Goal: Feedback & Contribution: Submit feedback/report problem

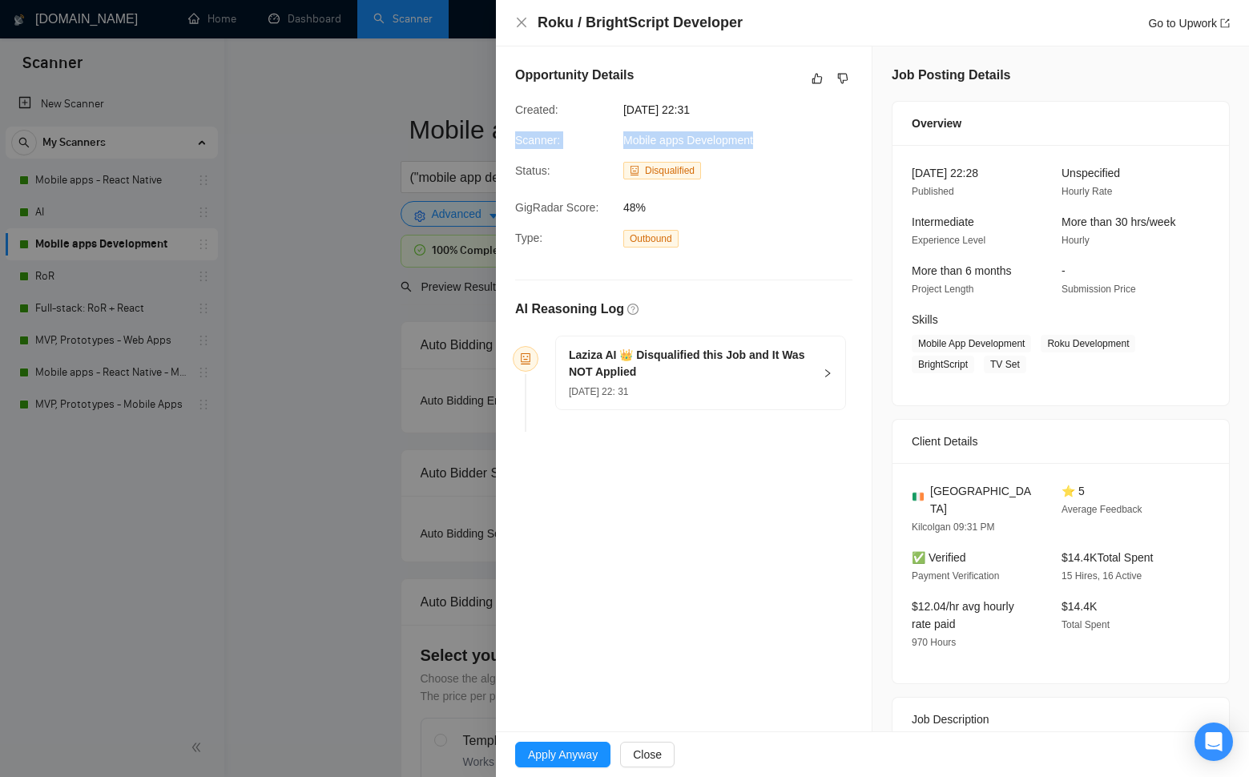
drag, startPoint x: 766, startPoint y: 139, endPoint x: 515, endPoint y: 142, distance: 250.7
click at [515, 142] on div "Scanner: Mobile apps Development" at bounding box center [671, 140] width 324 height 18
copy div "Scanner: Mobile apps Development"
click at [642, 374] on h5 "Laziza AI 👑 Disqualified this Job and It Was NOT Applied" at bounding box center [691, 364] width 244 height 34
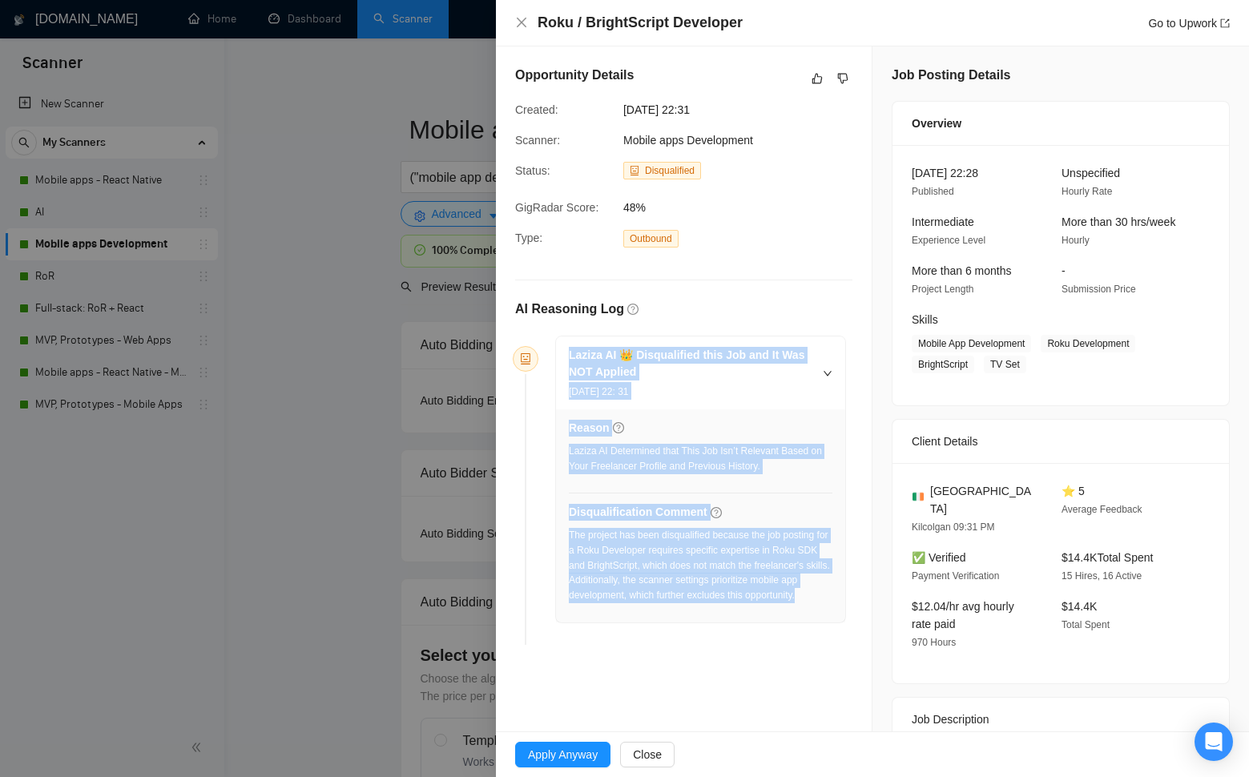
drag, startPoint x: 597, startPoint y: 505, endPoint x: 506, endPoint y: 368, distance: 164.8
click at [549, 357] on div "Laziza AI 👑 Disqualified this Job and It Was NOT Applied 28 Aug, 2025 22: 31 Re…" at bounding box center [694, 480] width 304 height 288
copy div "Laziza AI 👑 Disqualified this Job and It Was NOT Applied 28 Aug, 2025 22: 31 Re…"
click at [1165, 27] on link "Go to Upwork" at bounding box center [1189, 23] width 82 height 13
click at [811, 78] on icon "like" at bounding box center [816, 78] width 11 height 13
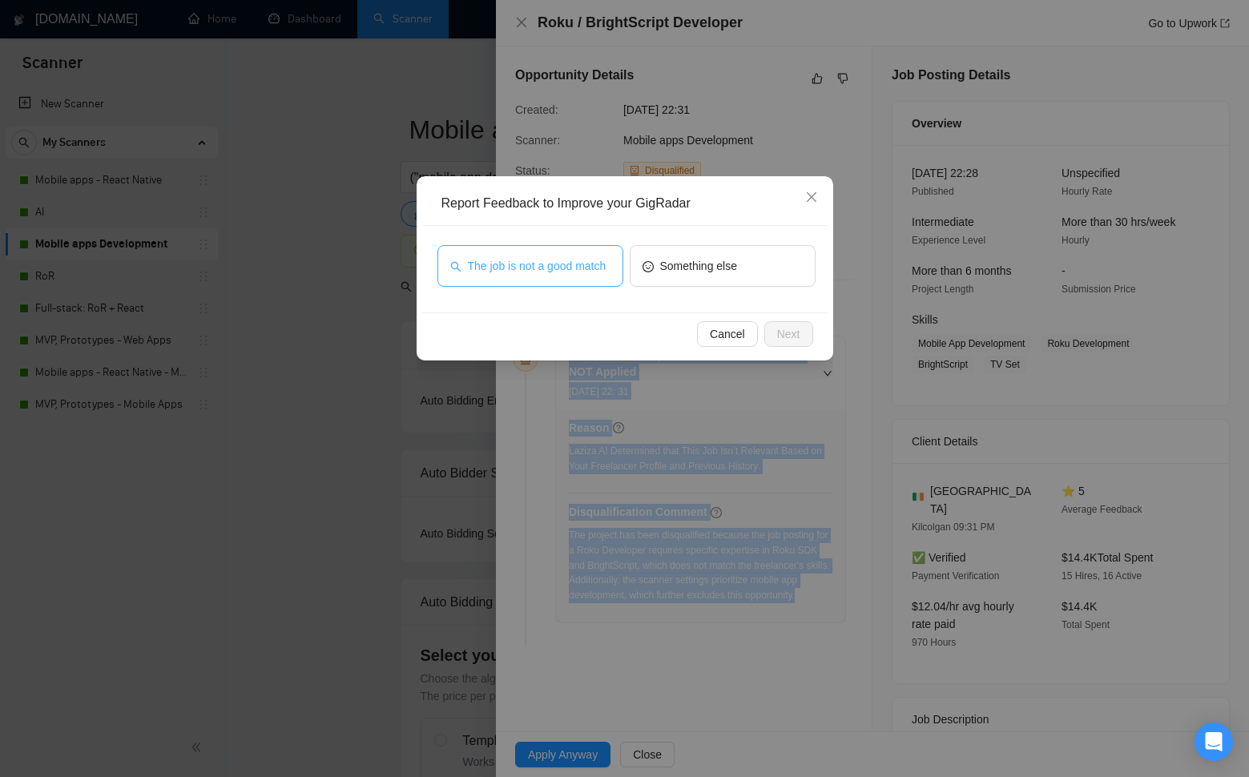
click at [616, 270] on button "The job is not a good match" at bounding box center [530, 266] width 186 height 42
click at [794, 337] on span "Next" at bounding box center [788, 334] width 23 height 18
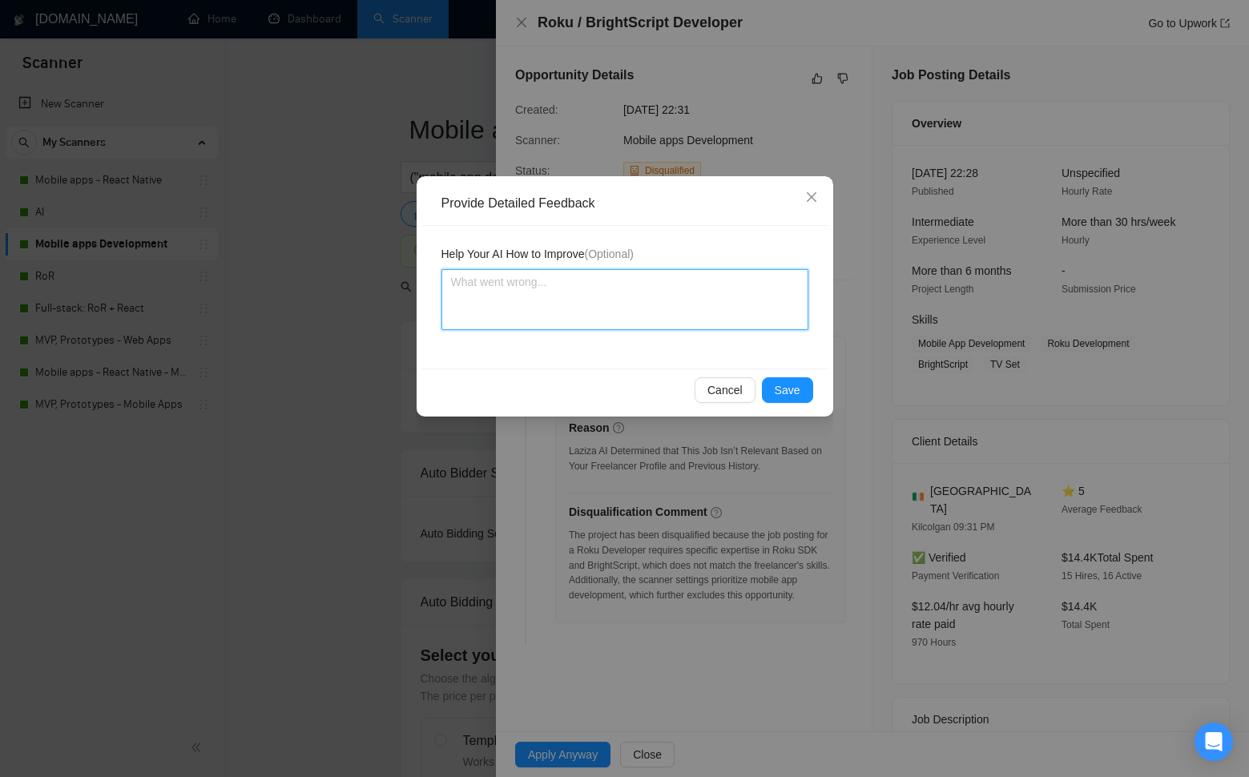
click at [655, 300] on textarea at bounding box center [624, 299] width 367 height 61
paste textarea "Laziza AI made the correct call in disqualifying this job. The position require…"
type textarea "Laziza AI made the correct call in disqualifying this job. The position require…"
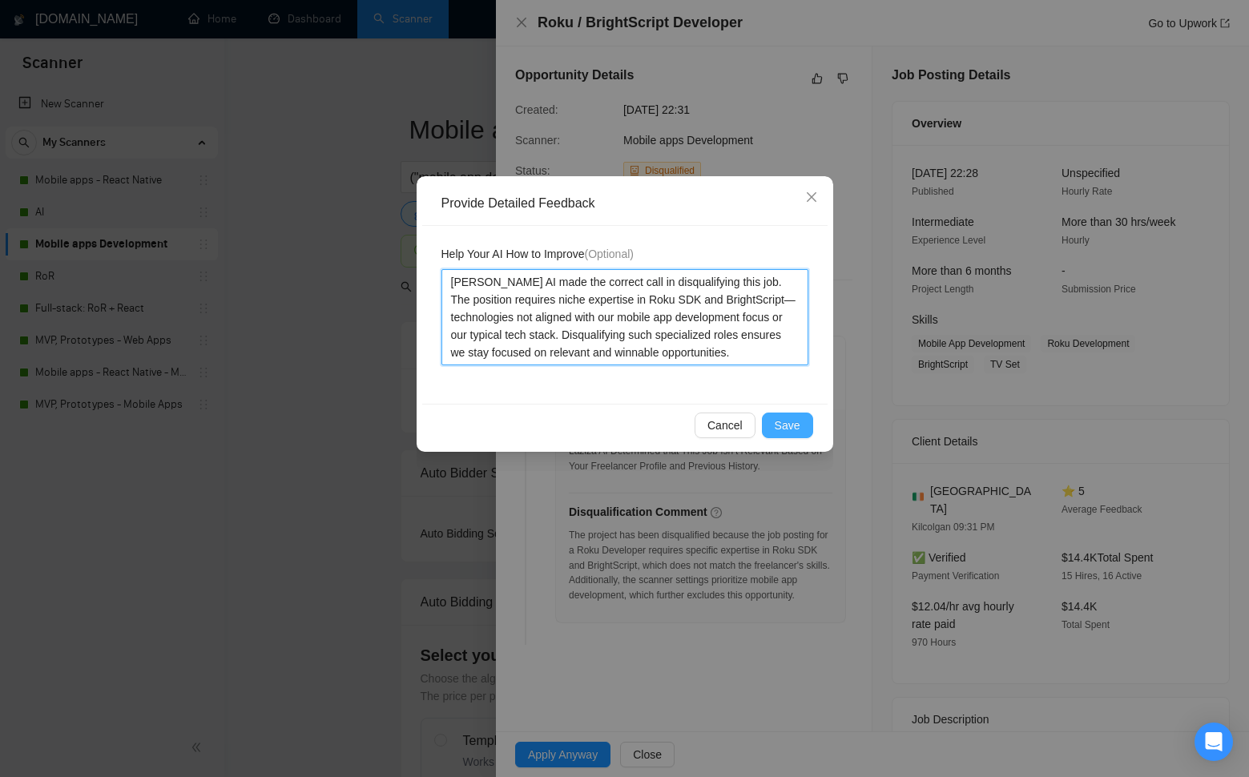
type textarea "Laziza AI made the correct call in disqualifying this job. The position require…"
click at [784, 415] on button "Save" at bounding box center [787, 425] width 51 height 26
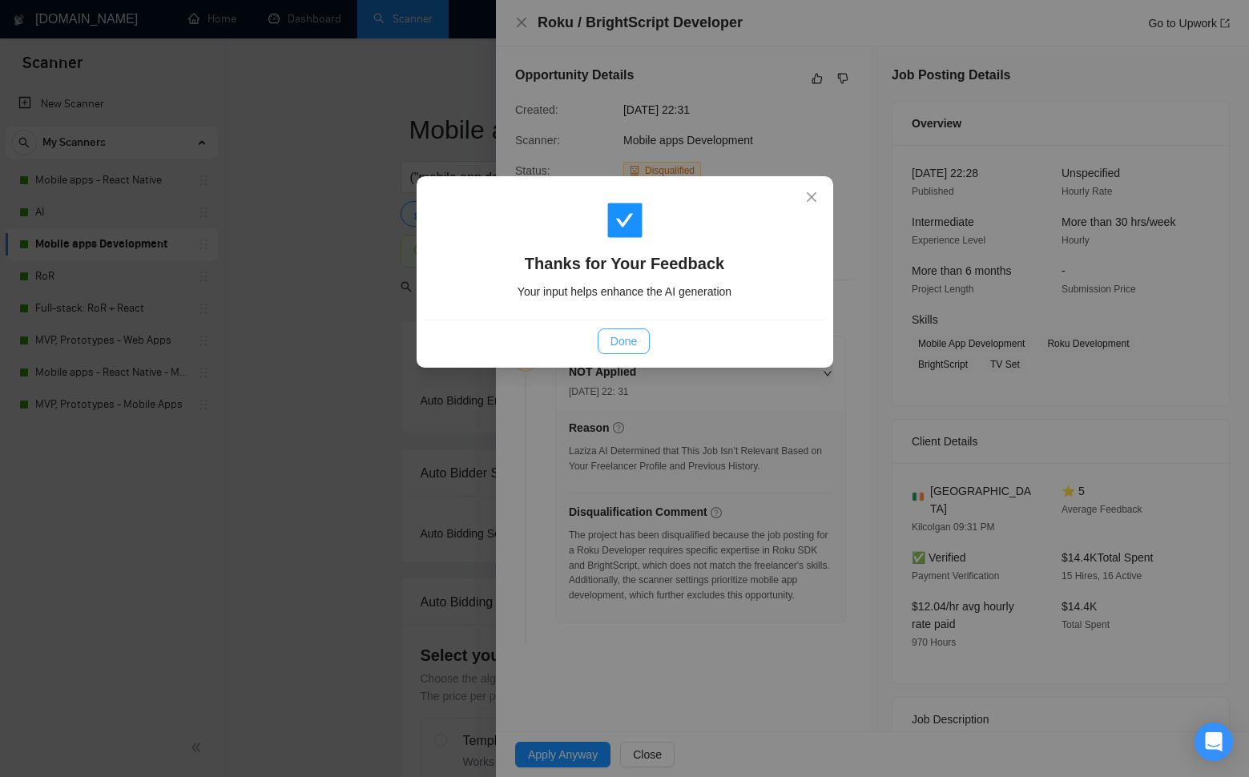
click at [605, 334] on button "Done" at bounding box center [623, 341] width 52 height 26
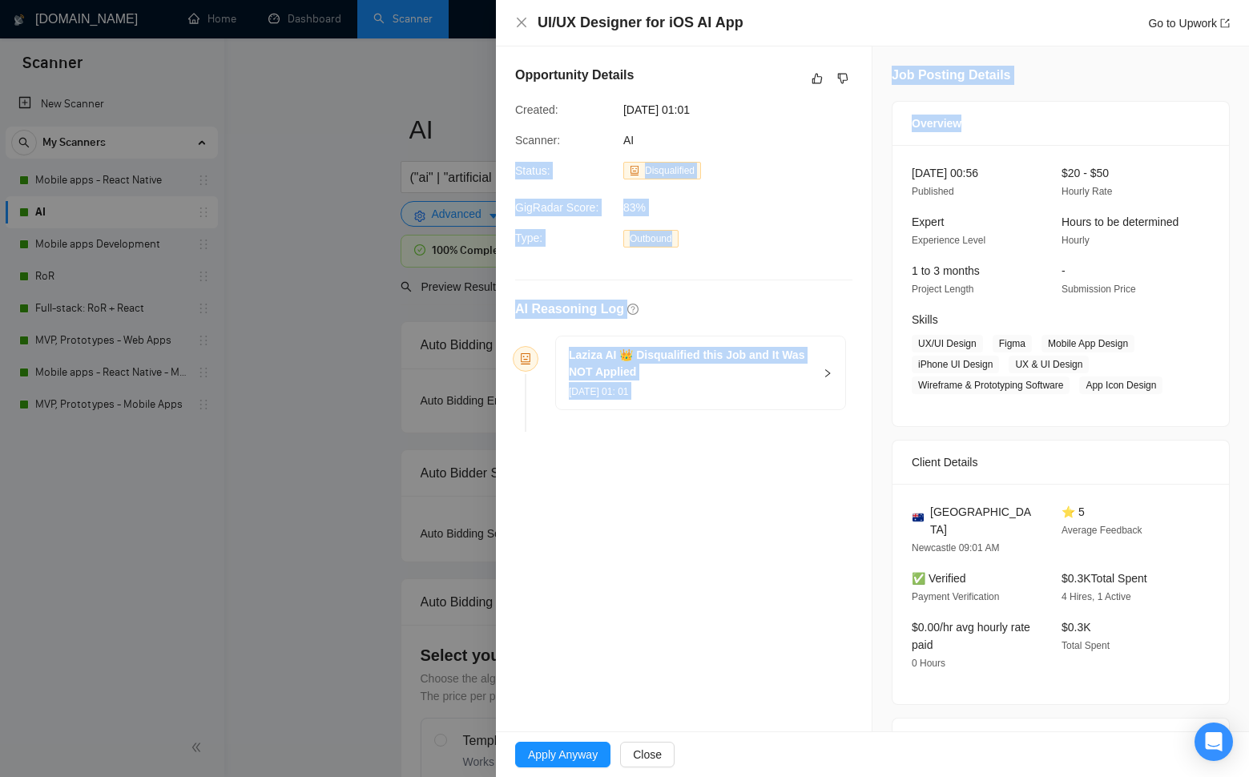
drag, startPoint x: 735, startPoint y: 139, endPoint x: 661, endPoint y: 147, distance: 74.8
click at [733, 139] on div "AI" at bounding box center [698, 140] width 163 height 18
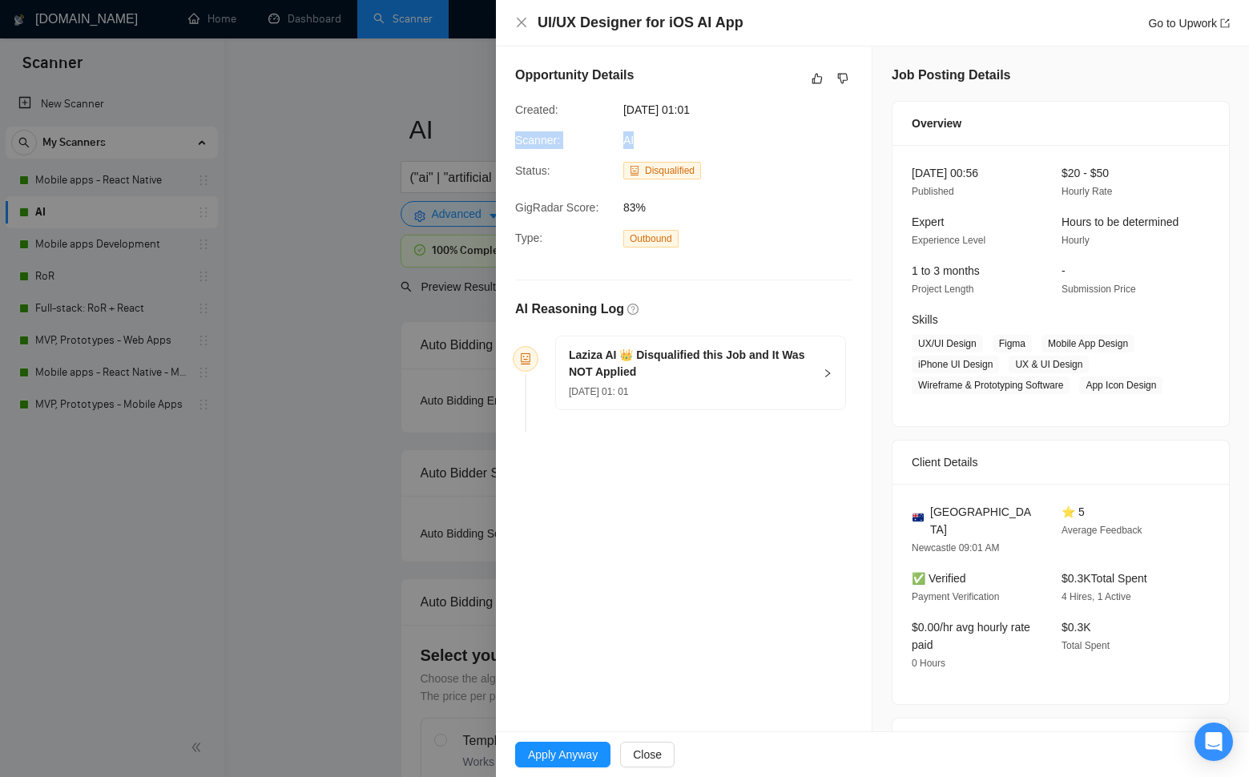
drag, startPoint x: 626, startPoint y: 139, endPoint x: 517, endPoint y: 137, distance: 108.9
click at [513, 137] on div "Scanner: AI" at bounding box center [671, 140] width 324 height 18
copy div "Scanner: AI"
click at [716, 369] on h5 "Laziza AI 👑 Disqualified this Job and It Was NOT Applied" at bounding box center [691, 364] width 244 height 34
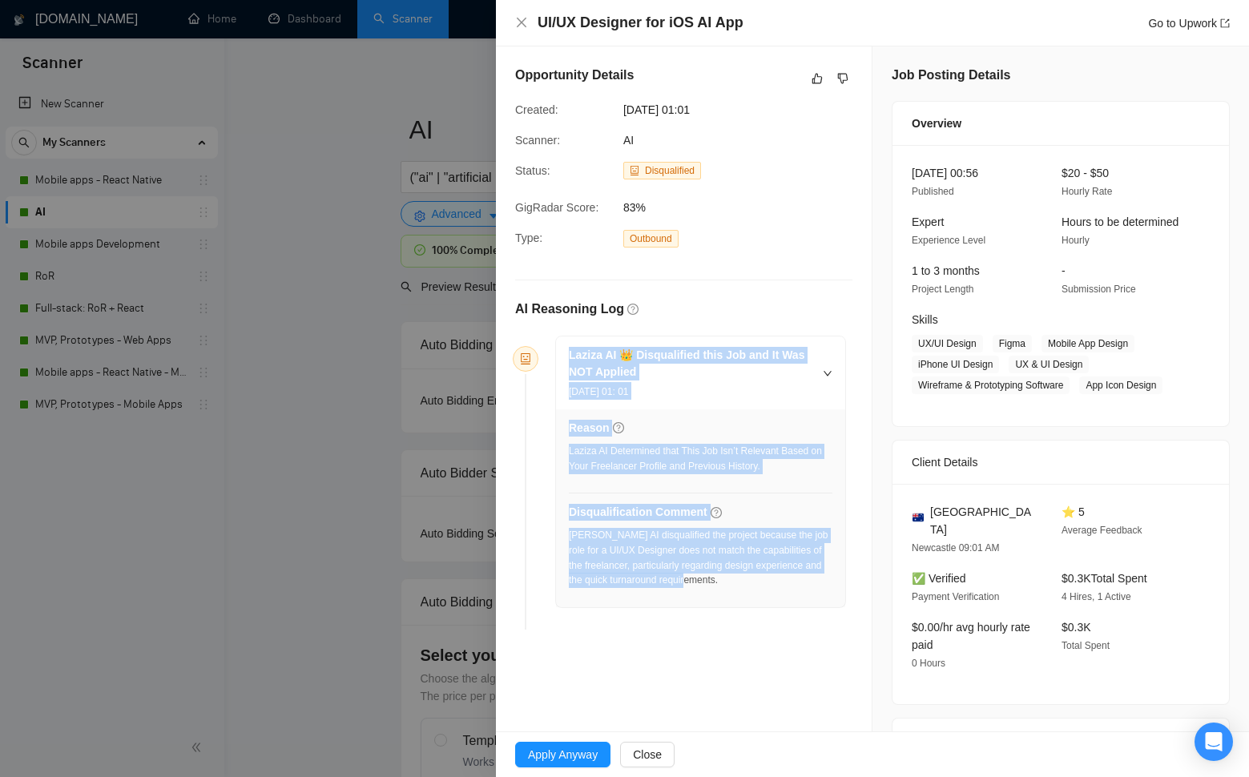
drag, startPoint x: 742, startPoint y: 576, endPoint x: 558, endPoint y: 352, distance: 289.1
click at [558, 352] on div "Laziza AI 👑 Disqualified this Job and It Was NOT Applied [DATE] 01: 01 Reason L…" at bounding box center [700, 471] width 289 height 271
copy div "Laziza AI 👑 Disqualified this Job and It Was NOT Applied [DATE] 01: 01 Reason L…"
click at [1165, 26] on link "Go to Upwork" at bounding box center [1189, 23] width 82 height 13
click at [815, 80] on icon "like" at bounding box center [816, 78] width 11 height 13
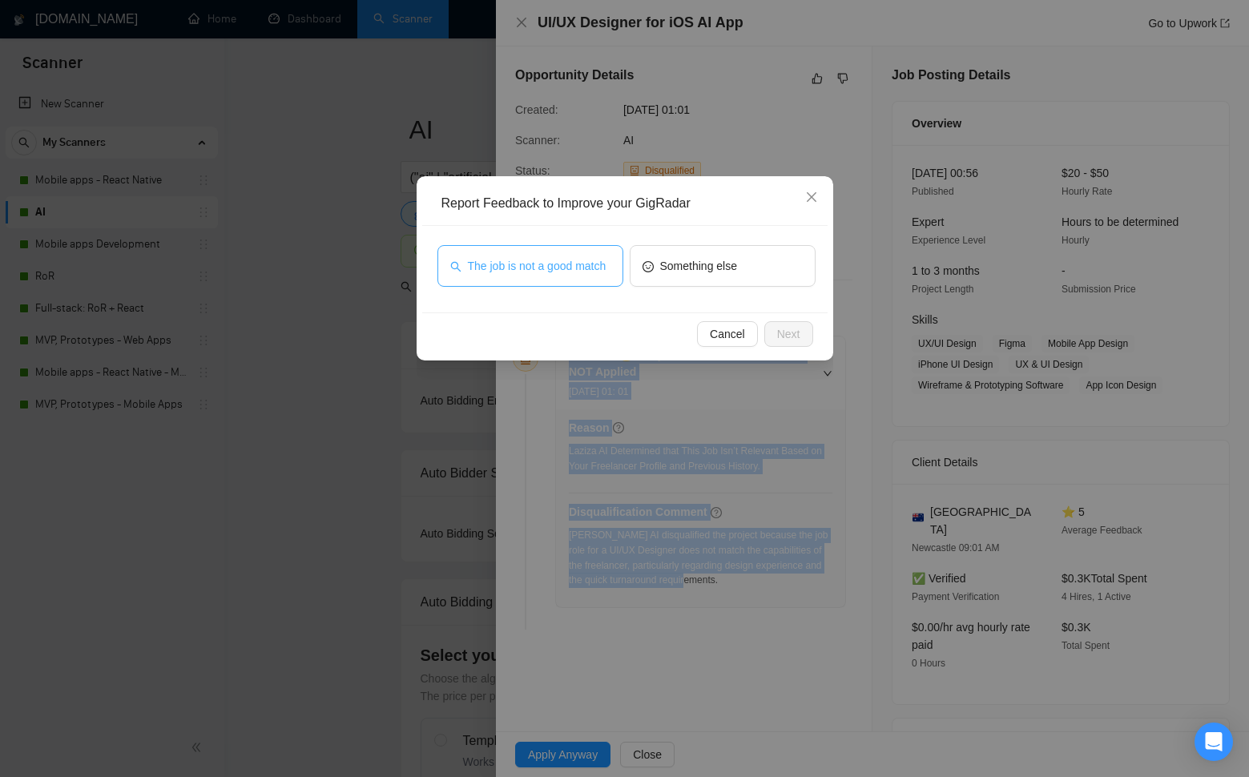
click at [542, 275] on span "The job is not a good match" at bounding box center [537, 266] width 139 height 18
click at [800, 326] on button "Next" at bounding box center [788, 334] width 49 height 26
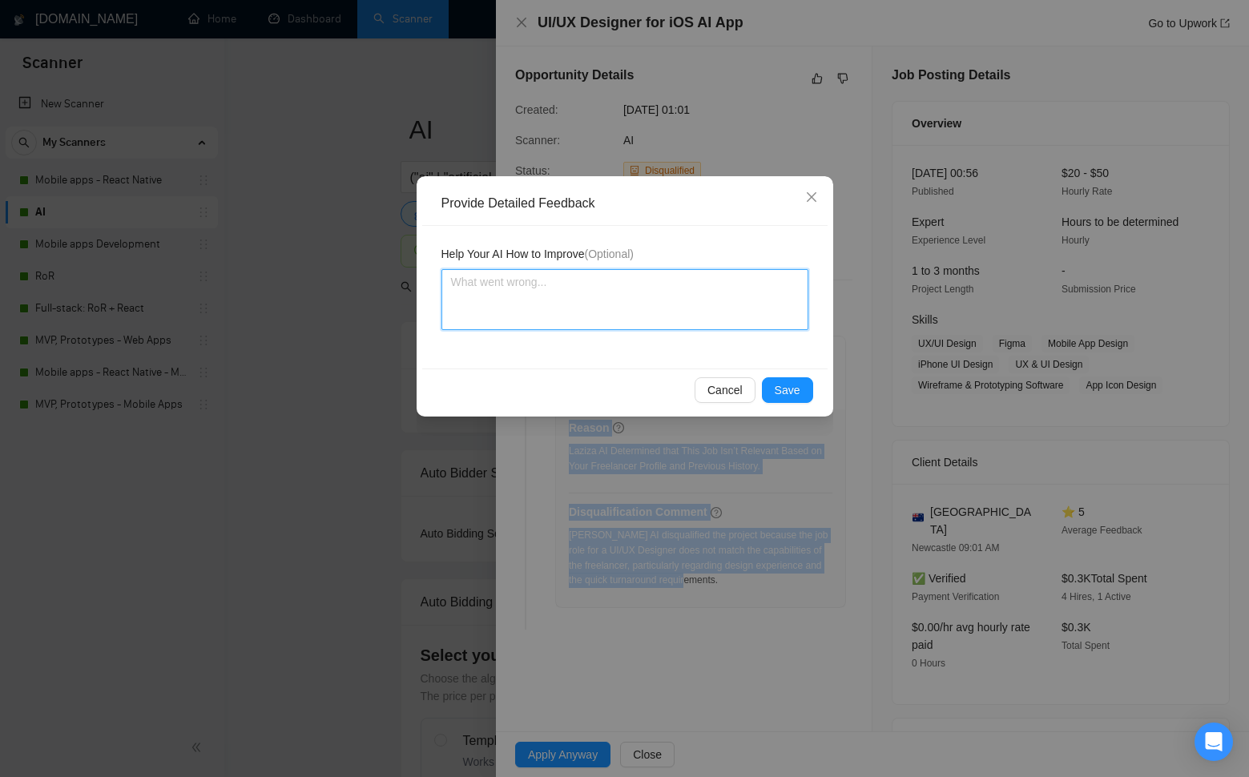
click at [575, 290] on textarea at bounding box center [624, 299] width 367 height 61
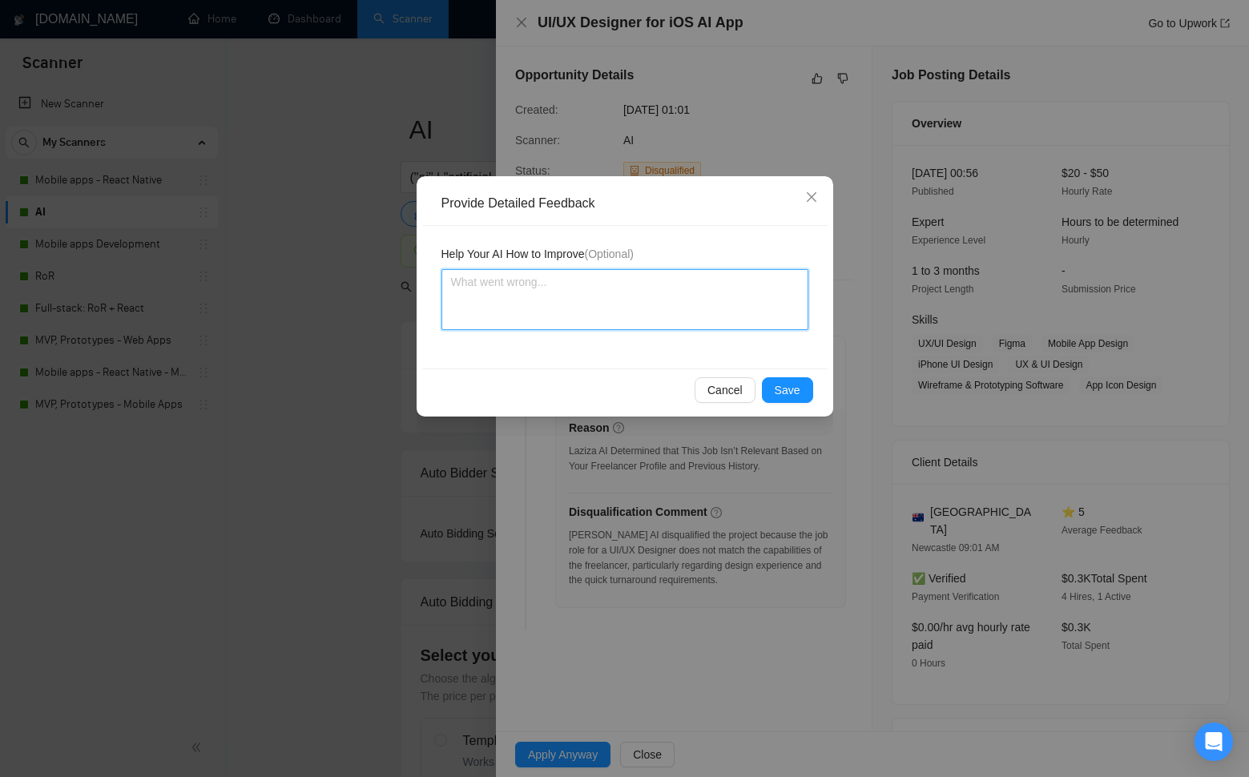
paste textarea "ince the job was disqualified by [PERSON_NAME] in the AI scanner but you’ve alr…"
type textarea "ince the job was disqualified by [PERSON_NAME] in the AI scanner but you’ve alr…"
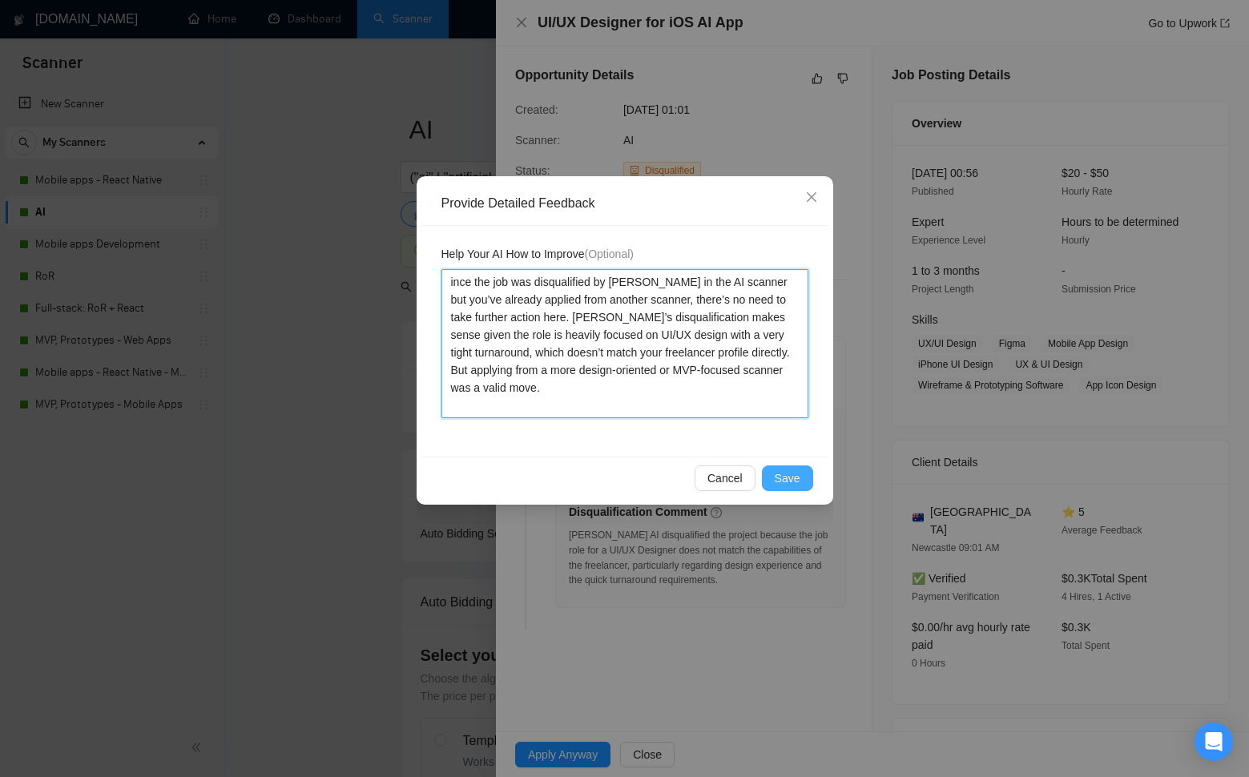
type textarea "ince the job was disqualified by [PERSON_NAME] in the AI scanner but you’ve alr…"
click at [790, 473] on span "Save" at bounding box center [787, 478] width 26 height 18
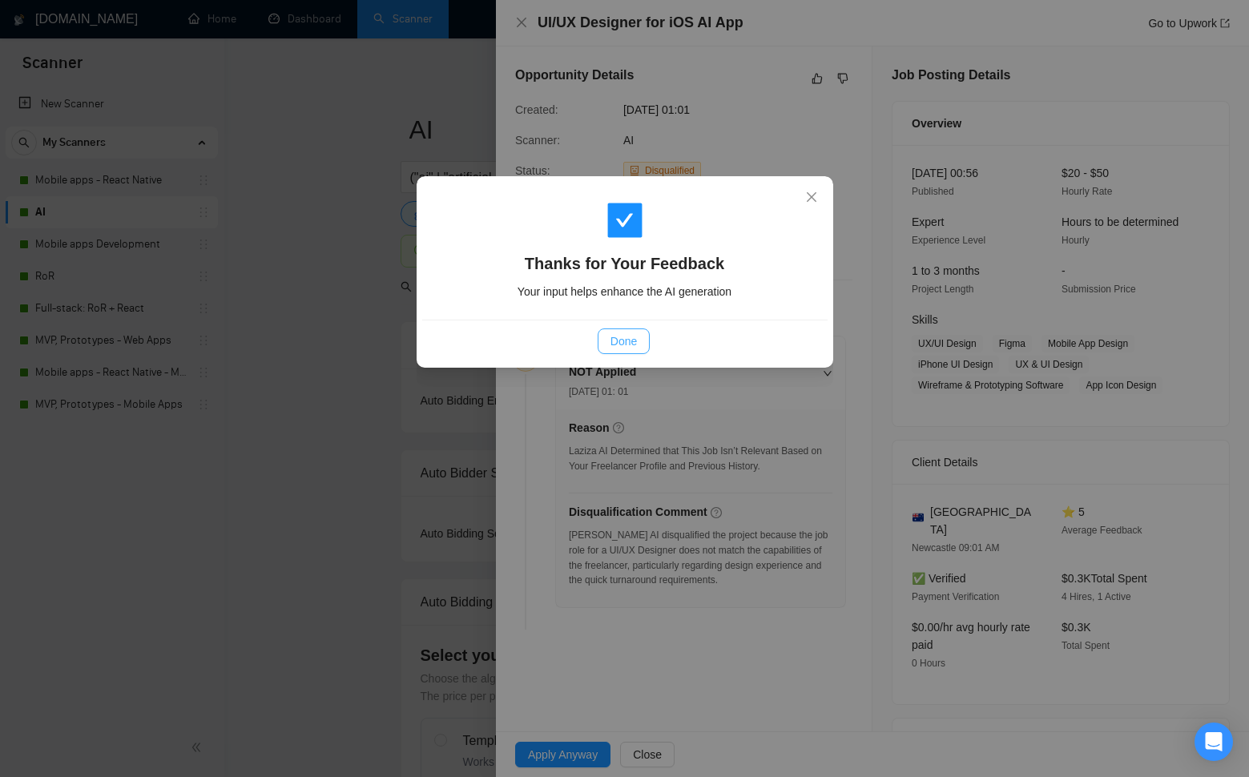
drag, startPoint x: 630, startPoint y: 344, endPoint x: 624, endPoint y: 322, distance: 23.1
click at [629, 343] on span "Done" at bounding box center [623, 341] width 26 height 18
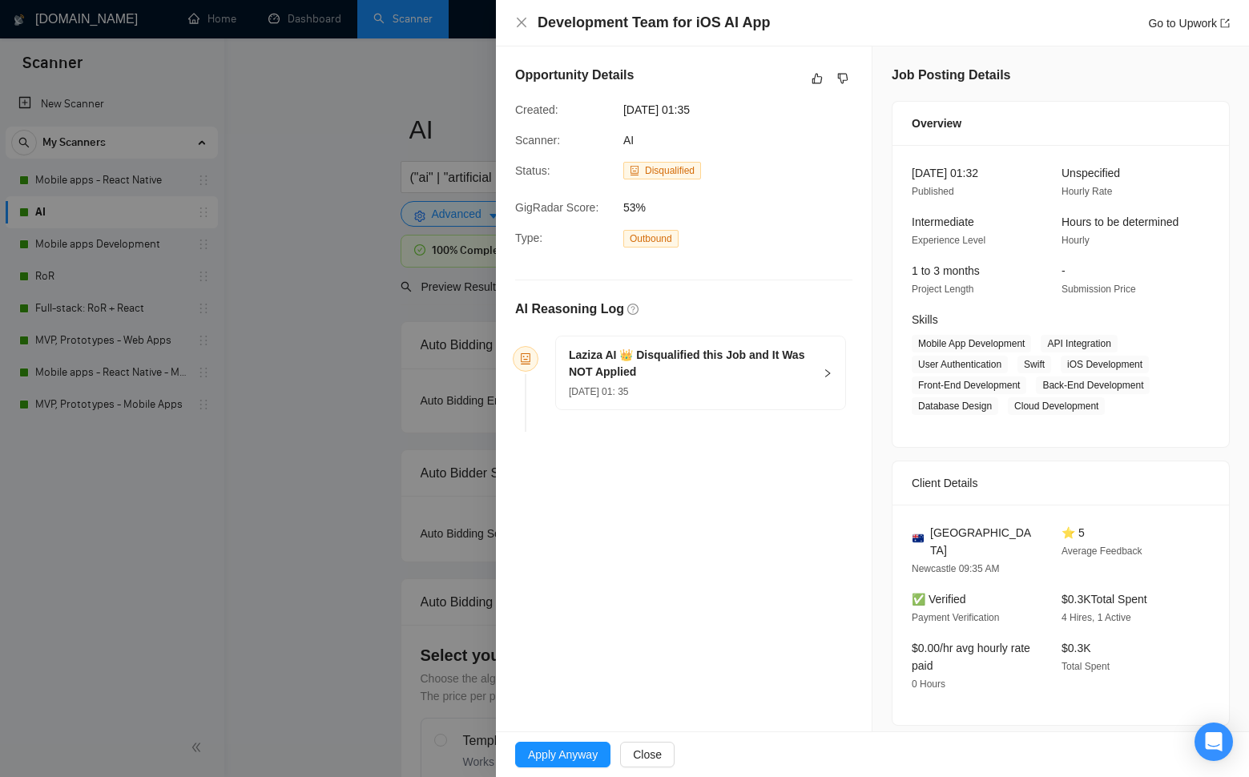
drag, startPoint x: 699, startPoint y: 138, endPoint x: 637, endPoint y: 143, distance: 62.7
click at [695, 139] on div "AI" at bounding box center [698, 140] width 163 height 18
drag, startPoint x: 637, startPoint y: 143, endPoint x: 298, endPoint y: 228, distance: 349.5
click at [511, 146] on div "Scanner: AI" at bounding box center [671, 140] width 324 height 18
copy div "Scanner: AI"
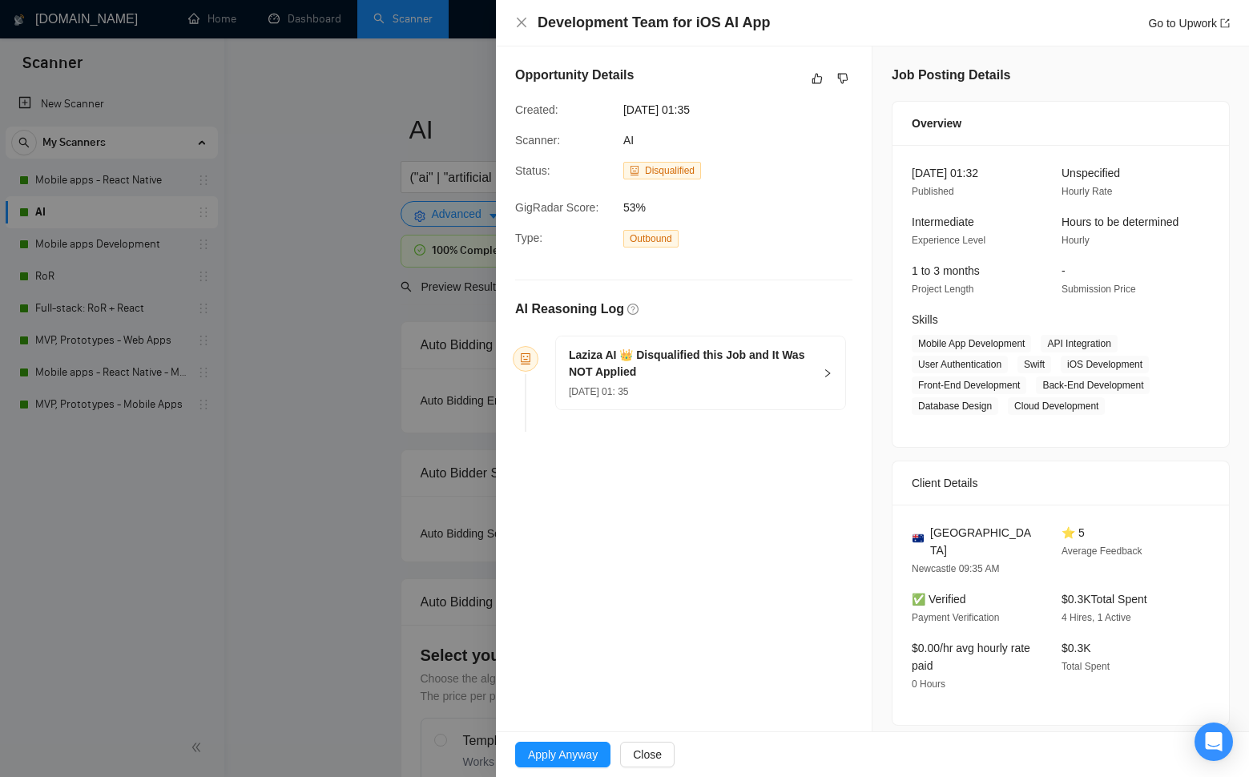
click at [808, 377] on h5 "Laziza AI 👑 Disqualified this Job and It Was NOT Applied" at bounding box center [691, 364] width 244 height 34
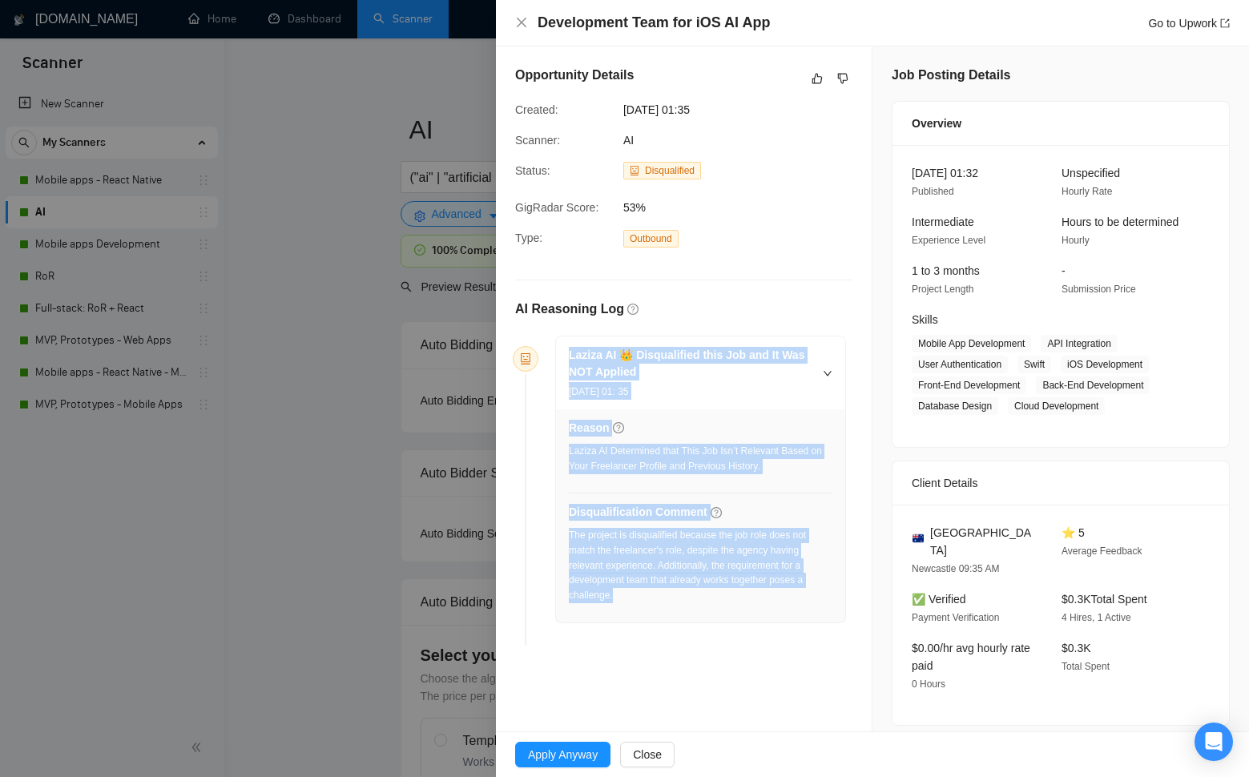
drag, startPoint x: 618, startPoint y: 548, endPoint x: 538, endPoint y: 364, distance: 200.9
click at [570, 353] on div "Laziza AI 👑 Disqualified this Job and It Was NOT Applied 29 Aug, 2025 01: 35 Re…" at bounding box center [700, 479] width 289 height 286
copy div "Laziza AI 👑 Disqualified this Job and It Was NOT Applied 29 Aug, 2025 01: 35 Re…"
click at [1165, 25] on link "Go to Upwork" at bounding box center [1189, 23] width 82 height 13
click at [845, 78] on icon "dislike" at bounding box center [842, 78] width 11 height 13
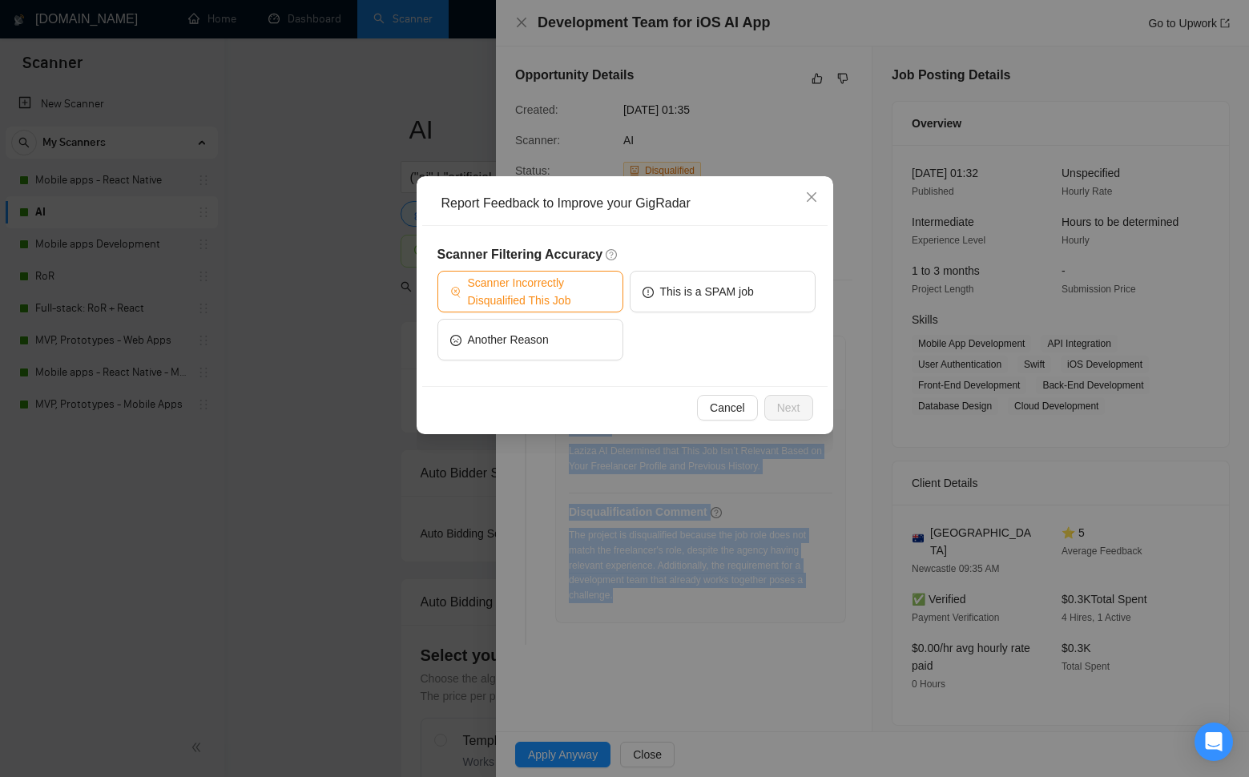
click at [555, 289] on span "Scanner Incorrectly Disqualified This Job" at bounding box center [539, 291] width 143 height 35
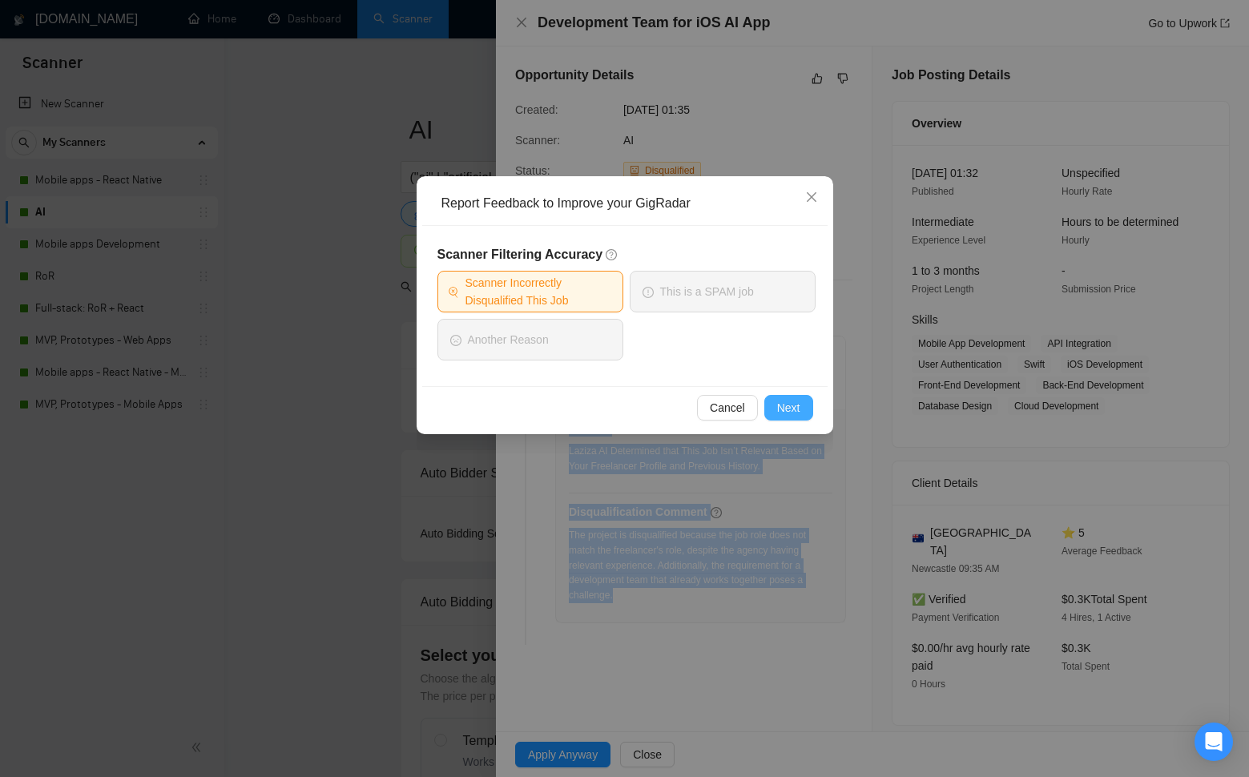
click at [800, 412] on button "Next" at bounding box center [788, 408] width 49 height 26
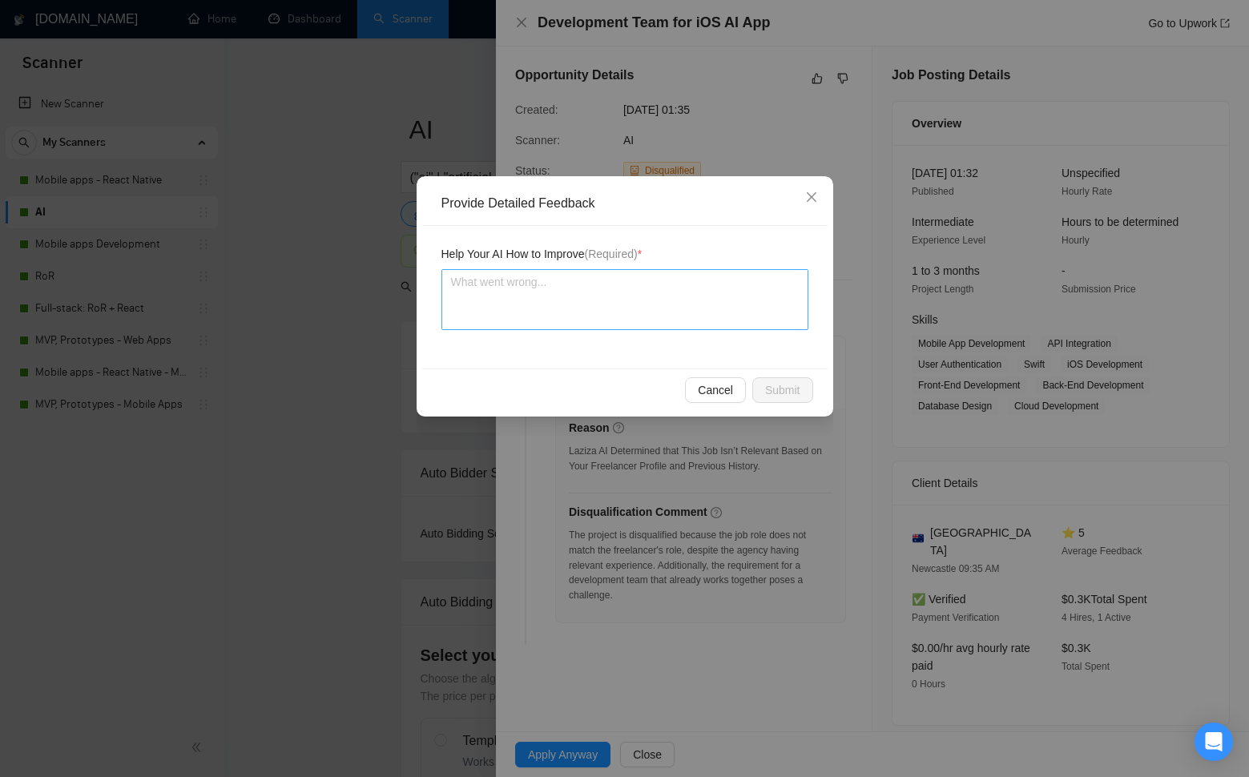
drag, startPoint x: 589, startPoint y: 333, endPoint x: 580, endPoint y: 314, distance: 21.1
click at [585, 327] on div "Help Your AI How to Improve (Required) *" at bounding box center [624, 297] width 405 height 143
click at [581, 311] on textarea at bounding box center [624, 299] width 367 height 61
paste textarea "Laziza disqualified the job primarily due to the requirement for an established…"
type textarea "Laziza disqualified the job primarily due to the requirement for an established…"
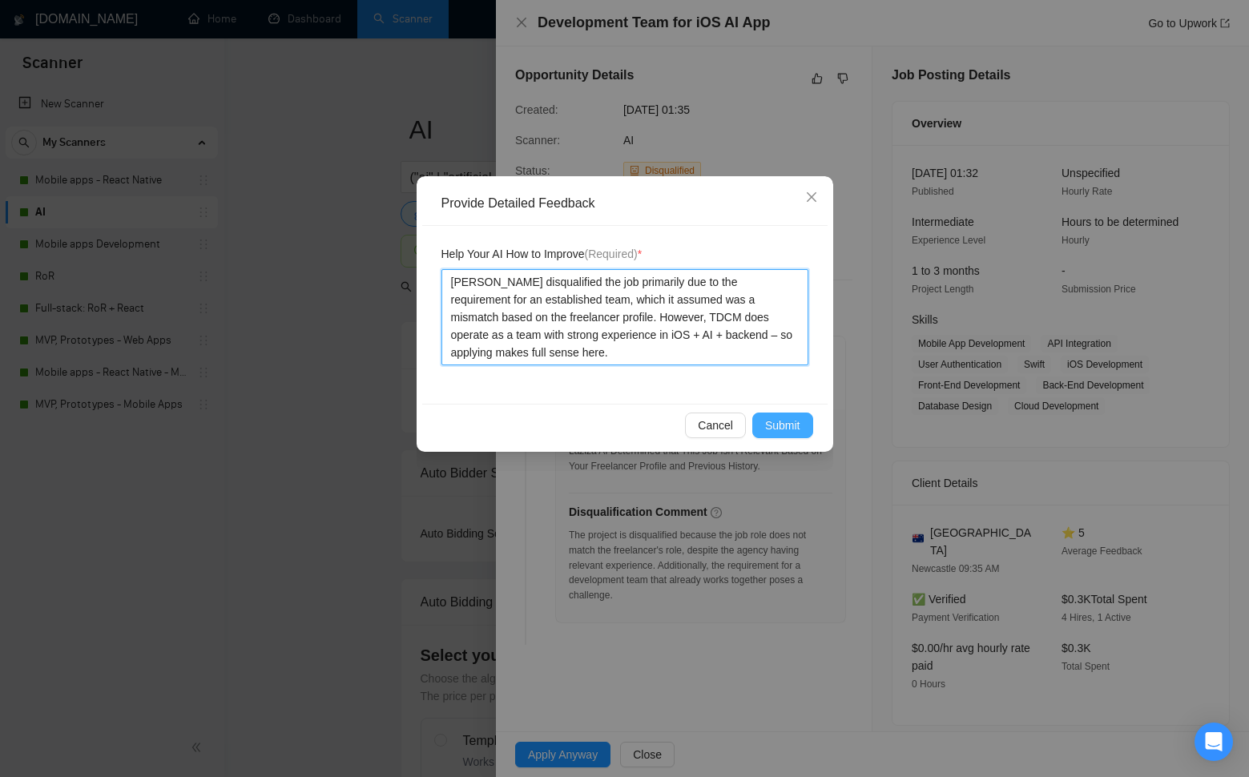
type textarea "Laziza disqualified the job primarily due to the requirement for an established…"
click at [791, 432] on span "Submit" at bounding box center [782, 425] width 35 height 18
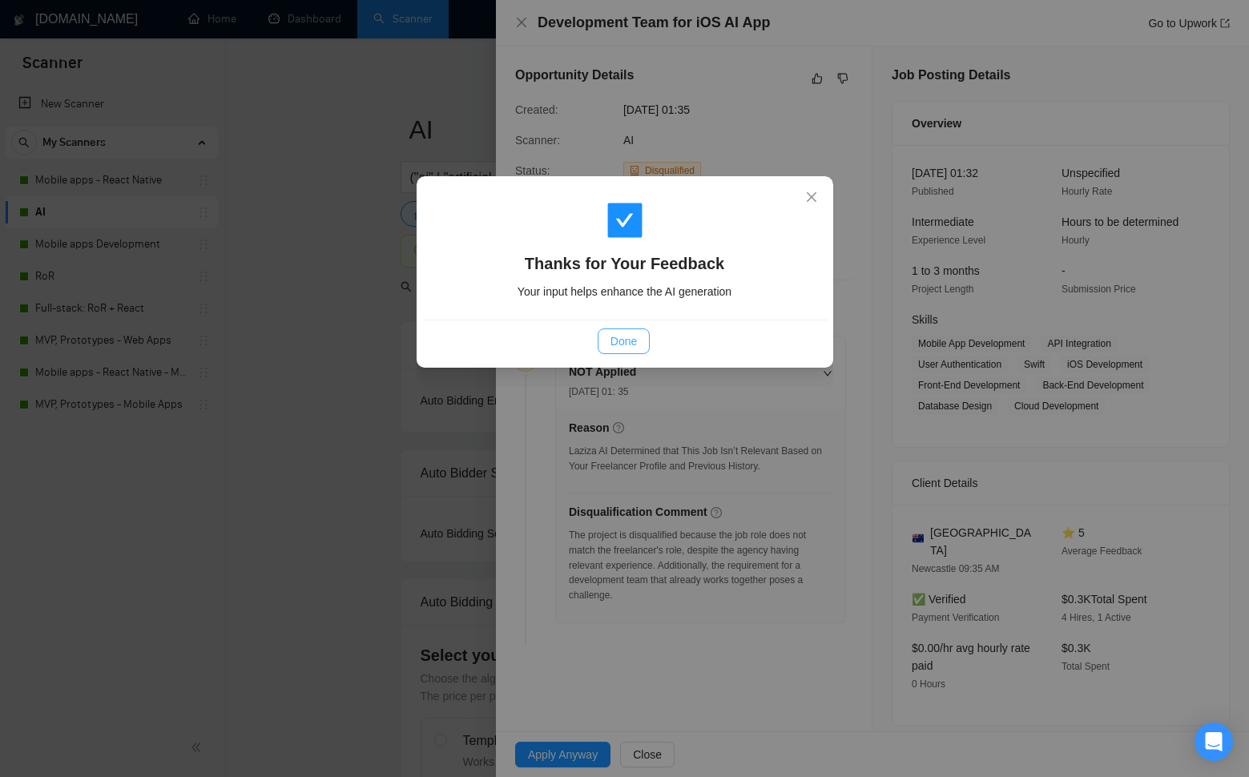
drag, startPoint x: 632, startPoint y: 349, endPoint x: 627, endPoint y: 300, distance: 49.1
click at [631, 348] on span "Done" at bounding box center [623, 341] width 26 height 18
